Goal: Task Accomplishment & Management: Complete application form

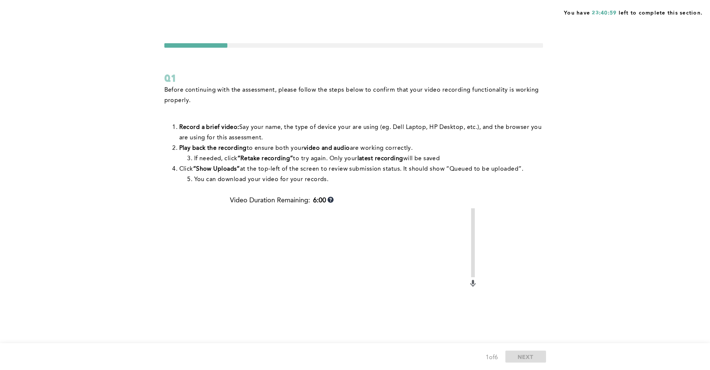
click at [14, 145] on div "You have 23:40:59 left to complete this section. Q1 Before continuing with the …" at bounding box center [355, 246] width 710 height 493
drag, startPoint x: 8, startPoint y: 107, endPoint x: 12, endPoint y: 104, distance: 4.3
click at [10, 106] on div "You have 23:40:57 left to complete this section. Q1 Before continuing with the …" at bounding box center [355, 246] width 710 height 493
click at [91, 89] on div "You have 23:40:50 left to complete this section. Q1 Before continuing with the …" at bounding box center [355, 246] width 710 height 493
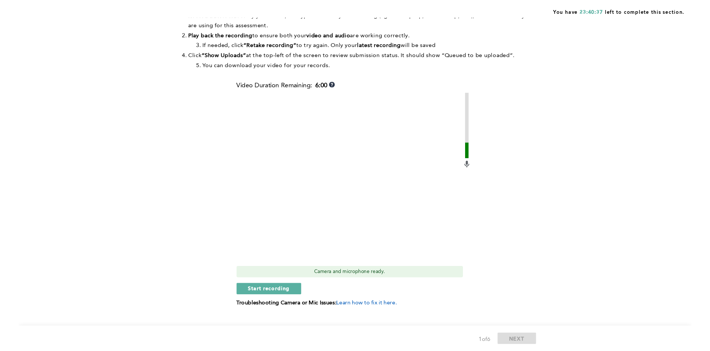
scroll to position [123, 0]
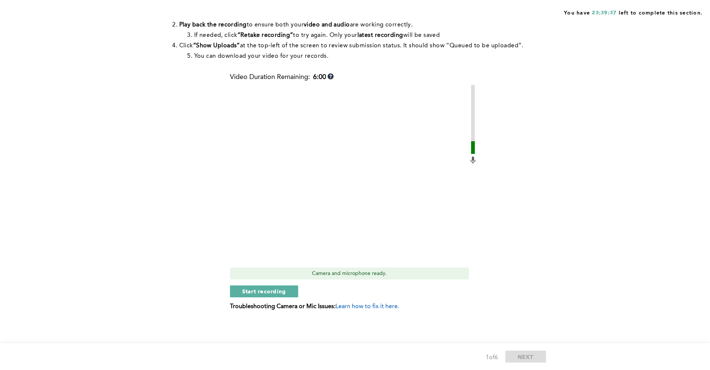
click at [344, 190] on video at bounding box center [349, 174] width 239 height 179
click at [268, 294] on span "Start recording" at bounding box center [264, 291] width 44 height 7
click at [263, 290] on span "Stop recording" at bounding box center [264, 291] width 44 height 7
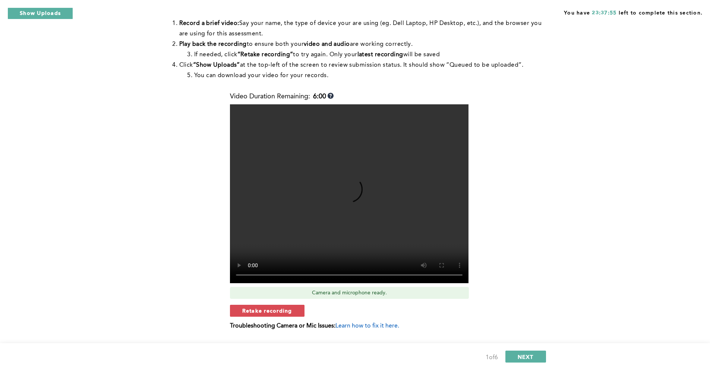
scroll to position [123, 0]
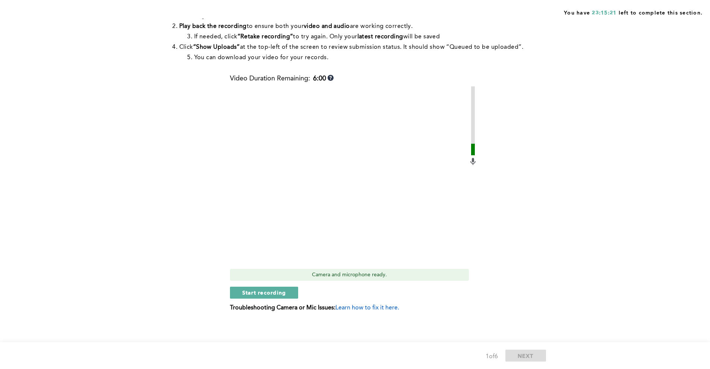
scroll to position [124, 0]
